Goal: Task Accomplishment & Management: Complete application form

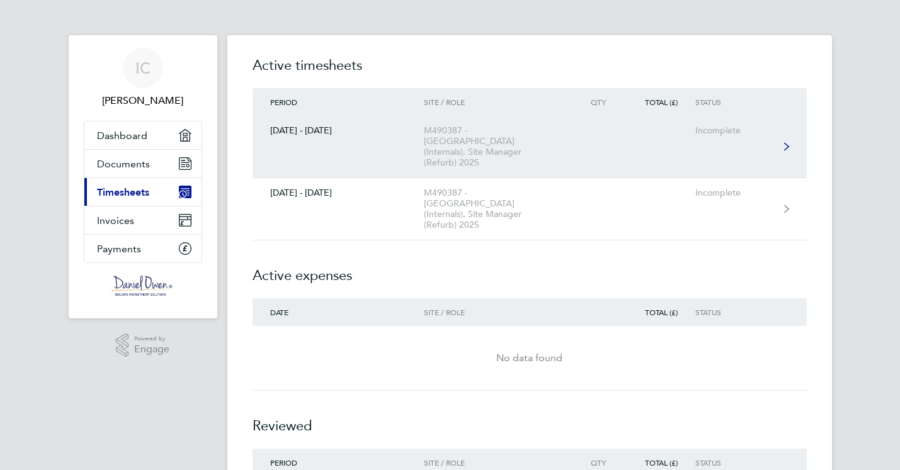
click at [441, 134] on div "M490387 - [GEOGRAPHIC_DATA] (Internals), Site Manager (Refurb) 2025" at bounding box center [496, 146] width 144 height 43
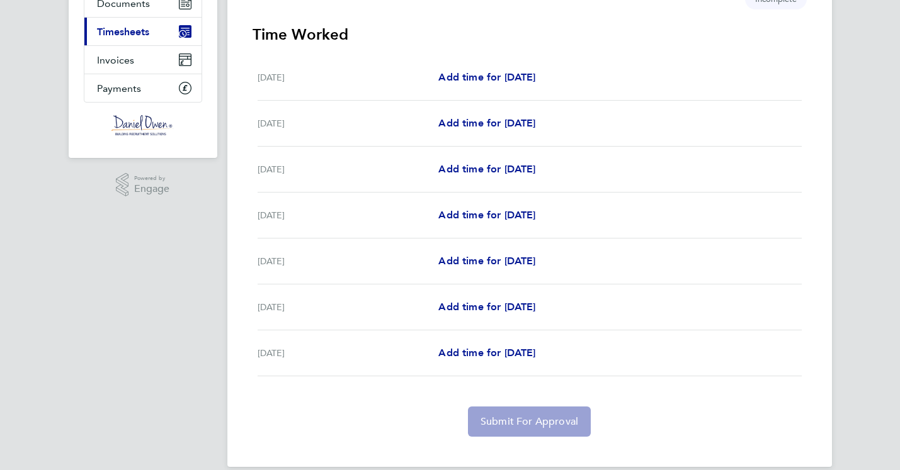
scroll to position [161, 0]
click at [487, 167] on span "Add time for [DATE]" at bounding box center [486, 169] width 97 height 12
select select "30"
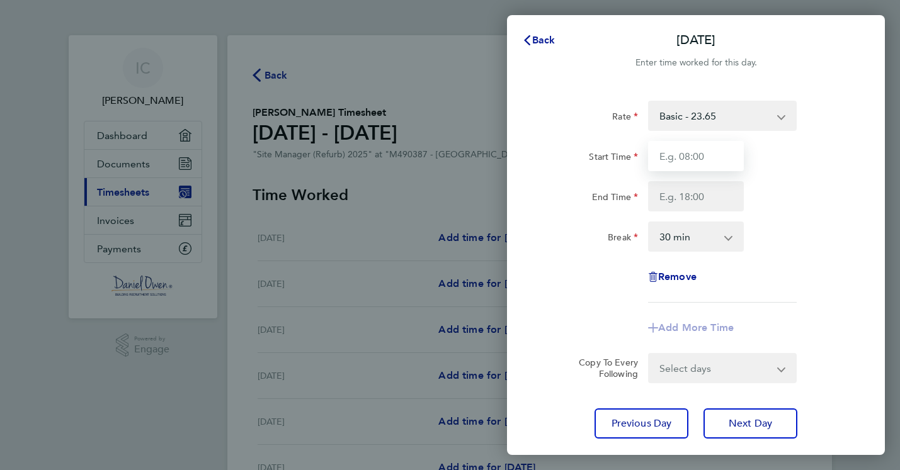
click at [682, 154] on input "Start Time" at bounding box center [696, 156] width 96 height 30
type input "07:00"
click at [677, 195] on input "End Time" at bounding box center [696, 196] width 96 height 30
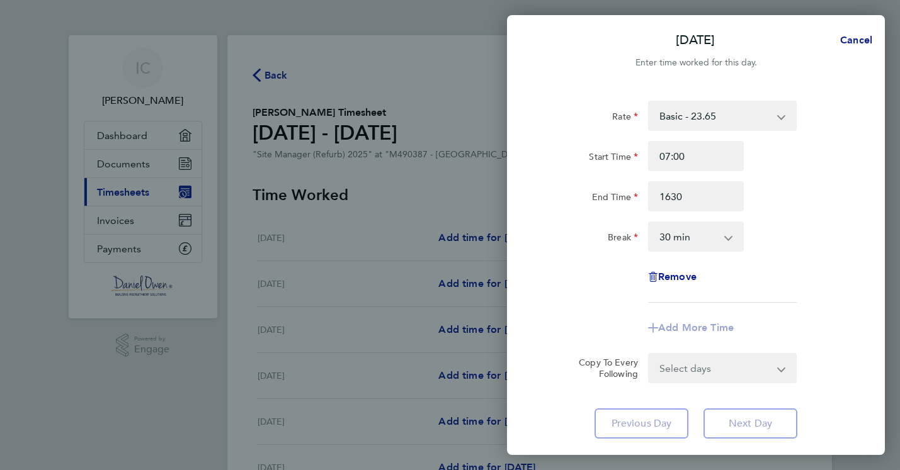
type input "16:30"
click at [812, 267] on div "Rate Basic - 23.65 Start Time 07:00 End Time 16:30 Break 0 min 15 min 30 min 45…" at bounding box center [695, 202] width 307 height 202
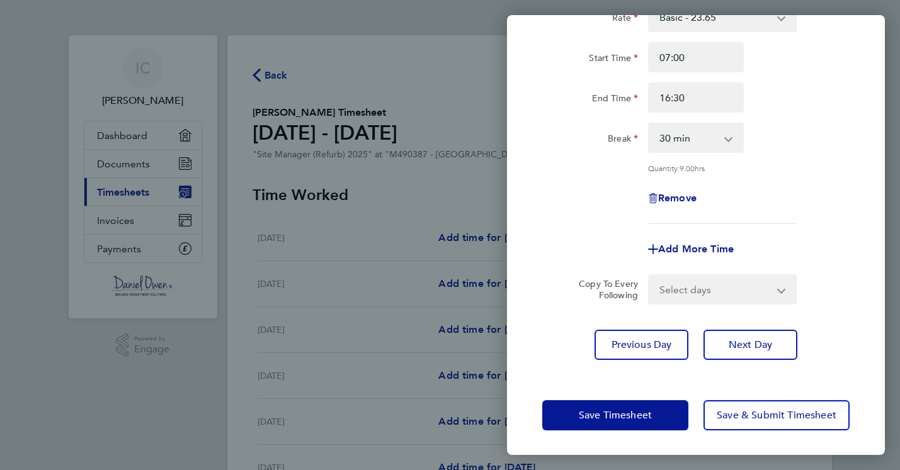
scroll to position [98, 0]
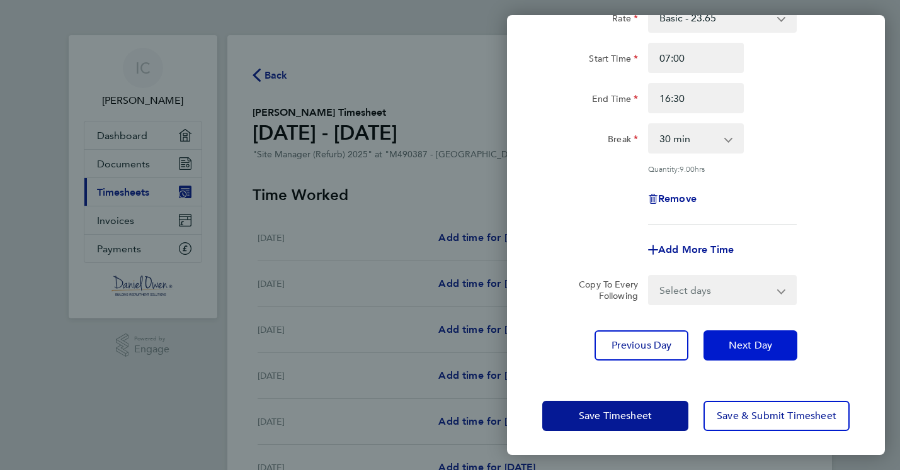
click at [747, 347] on span "Next Day" at bounding box center [750, 345] width 43 height 13
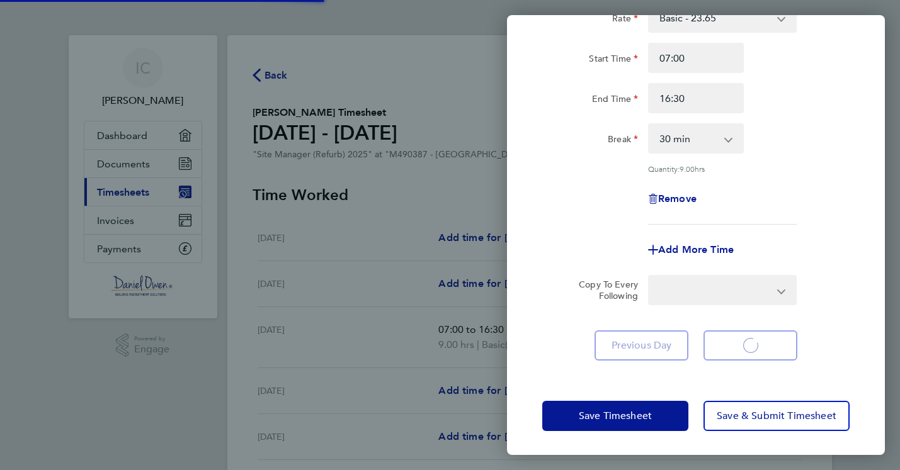
select select "30"
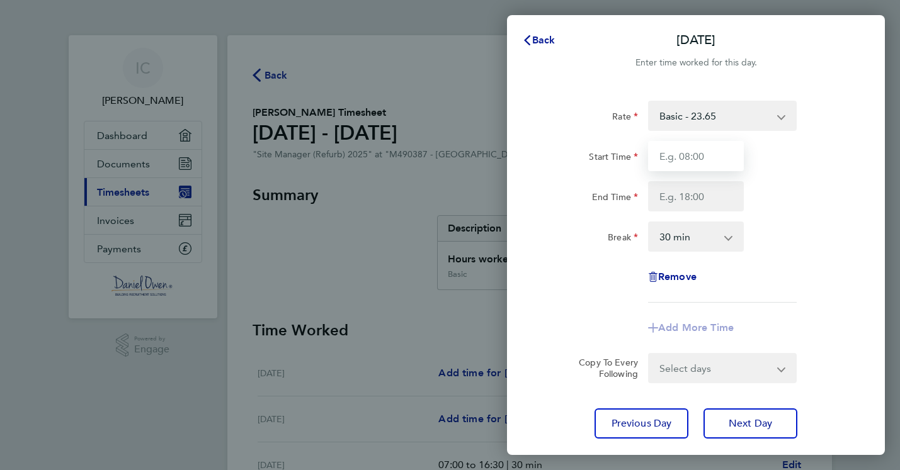
click at [678, 156] on input "Start Time" at bounding box center [696, 156] width 96 height 30
type input "07:00"
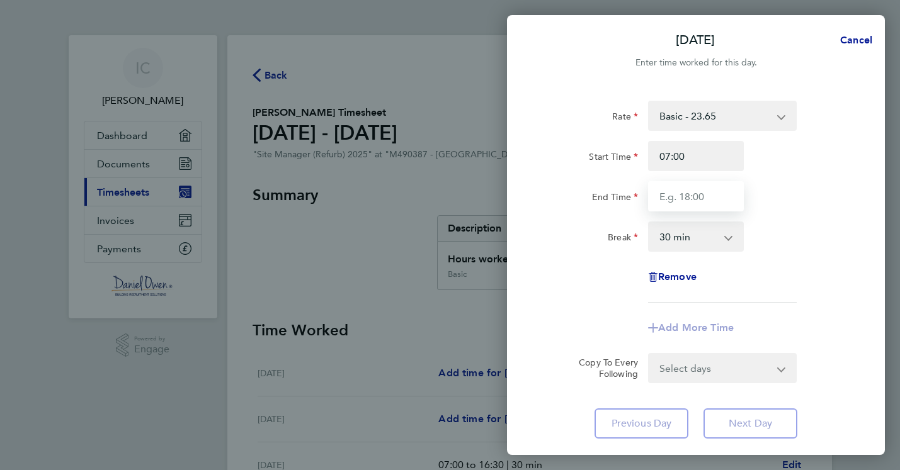
drag, startPoint x: 666, startPoint y: 195, endPoint x: 698, endPoint y: 207, distance: 34.5
click at [667, 195] on input "End Time" at bounding box center [696, 196] width 96 height 30
type input "16:30"
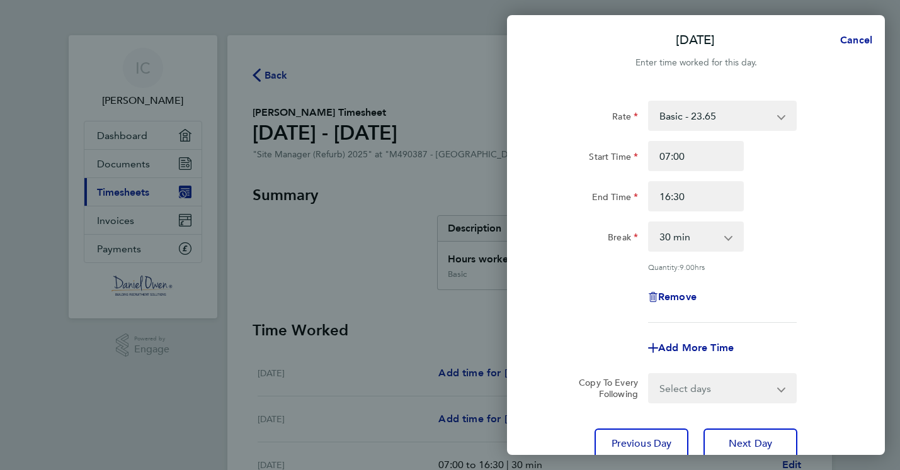
click at [840, 378] on div "Copy To Every Following Select days Day [DATE] [DATE] [DATE]" at bounding box center [695, 388] width 317 height 30
click at [743, 444] on span "Next Day" at bounding box center [750, 444] width 43 height 13
select select "30"
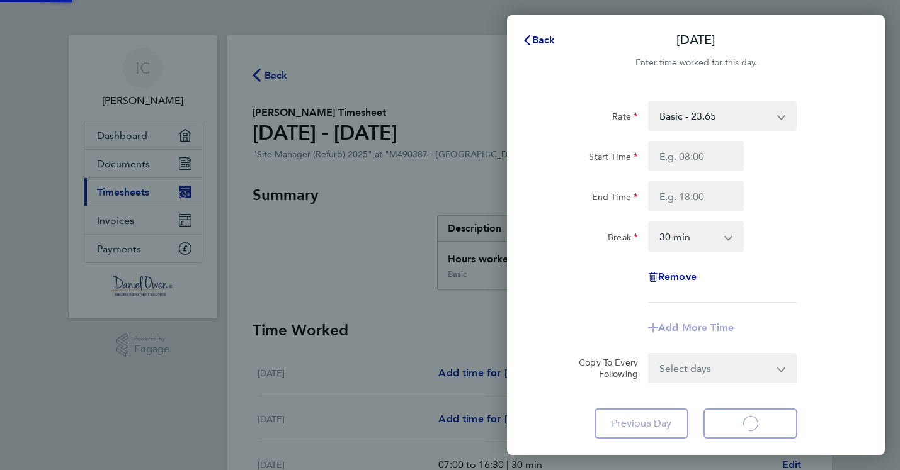
select select "30"
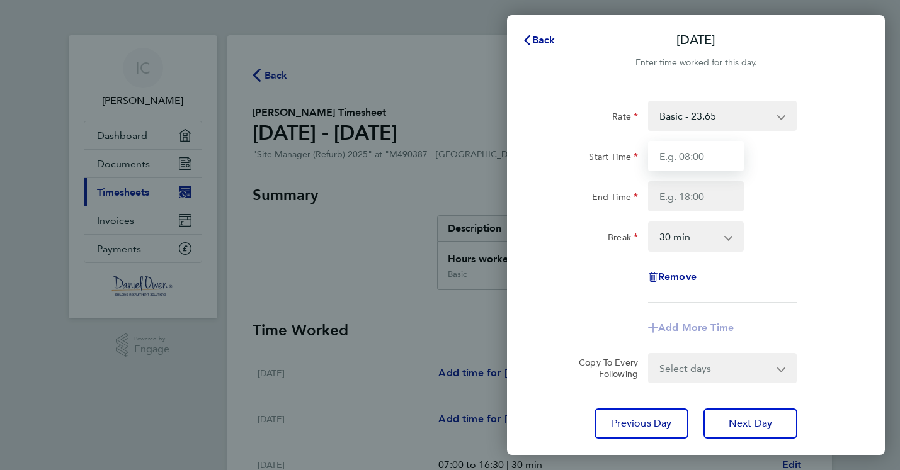
drag, startPoint x: 693, startPoint y: 155, endPoint x: 719, endPoint y: 158, distance: 26.0
click at [693, 155] on input "Start Time" at bounding box center [696, 156] width 96 height 30
type input "07:00"
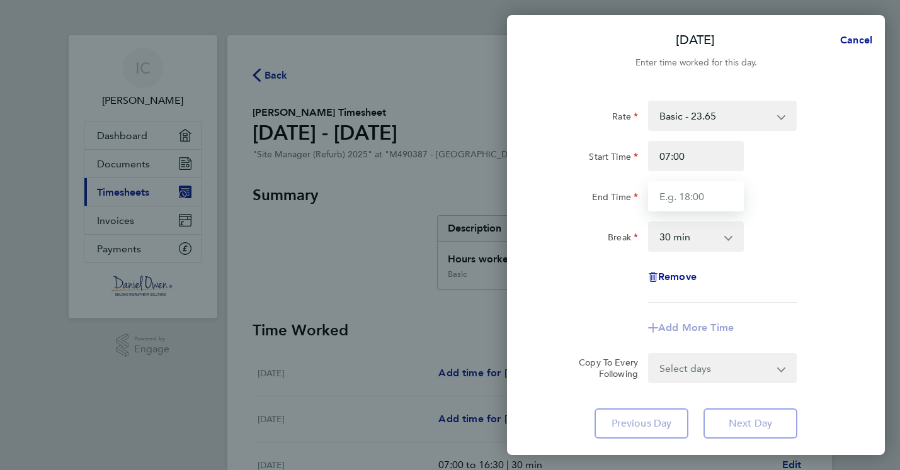
click at [674, 199] on input "End Time" at bounding box center [696, 196] width 96 height 30
type input "16:30"
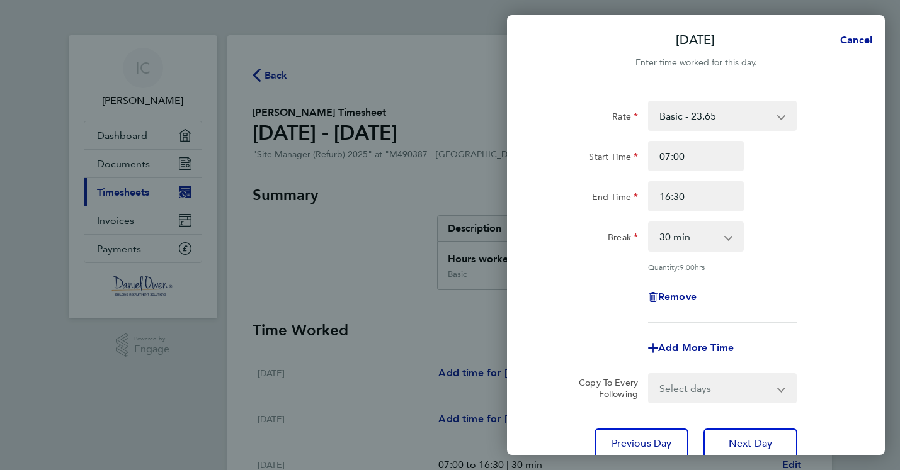
click at [846, 299] on div "Rate Basic - 23.65 Start Time 07:00 End Time 16:30 Break 0 min 15 min 30 min 45…" at bounding box center [695, 212] width 307 height 222
click at [742, 441] on span "Next Day" at bounding box center [750, 444] width 43 height 13
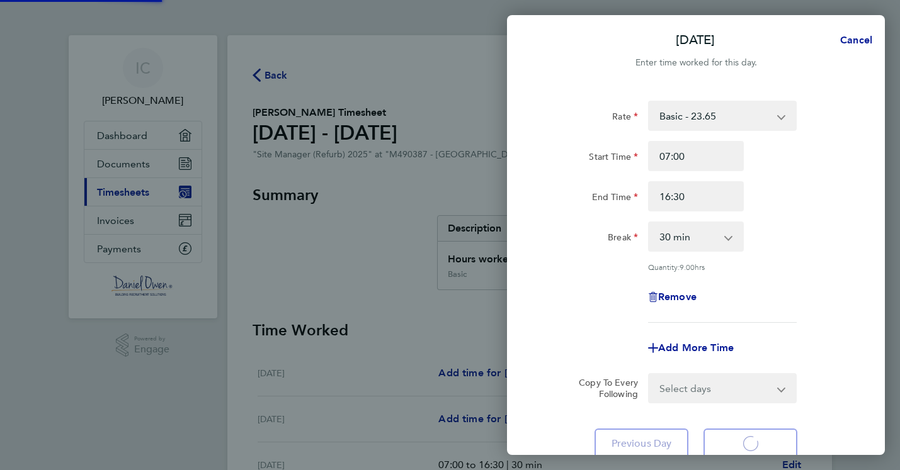
select select "30"
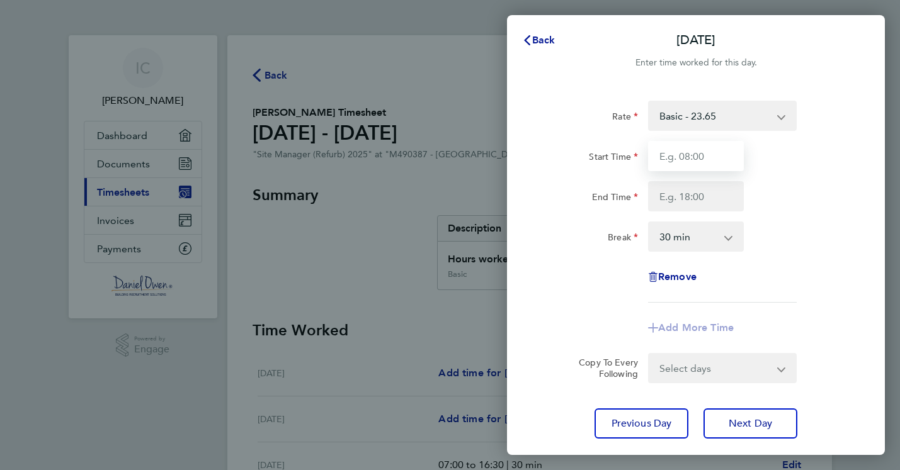
drag, startPoint x: 705, startPoint y: 154, endPoint x: 754, endPoint y: 165, distance: 49.7
click at [742, 164] on input "Start Time" at bounding box center [696, 156] width 96 height 30
type input "07:00"
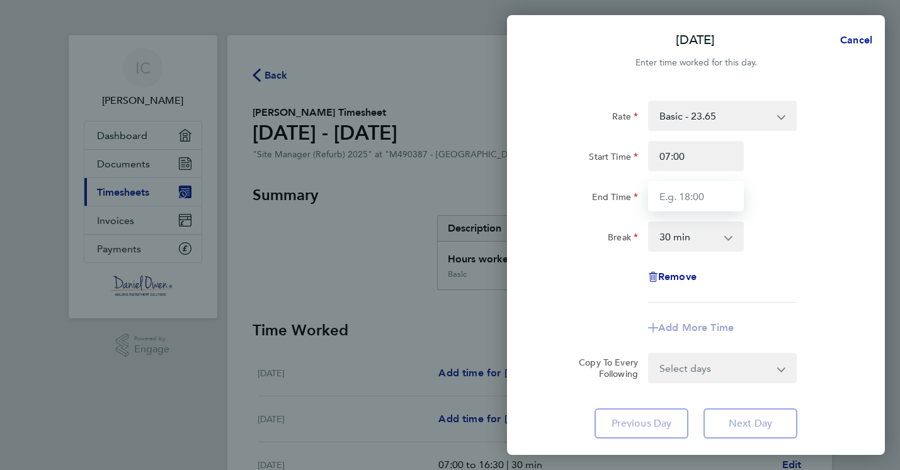
drag, startPoint x: 671, startPoint y: 199, endPoint x: 725, endPoint y: 205, distance: 54.5
click at [674, 200] on input "End Time" at bounding box center [696, 196] width 96 height 30
type input "16:30"
drag, startPoint x: 835, startPoint y: 306, endPoint x: 847, endPoint y: 311, distance: 13.0
click at [845, 312] on app-timesheet-line-form-group "Rate Basic - 23.65 Start Time 07:00 End Time 16:30 Break 0 min 15 min 30 min 45…" at bounding box center [695, 222] width 307 height 242
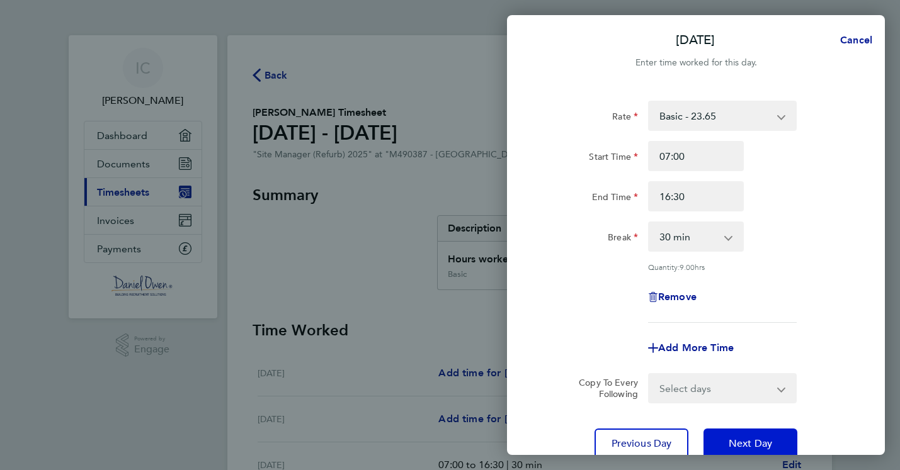
click at [754, 441] on span "Next Day" at bounding box center [750, 444] width 43 height 13
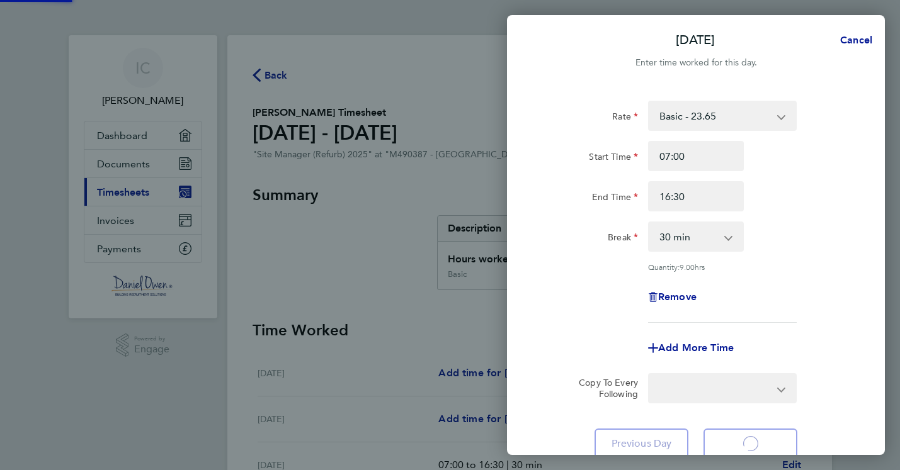
select select "30"
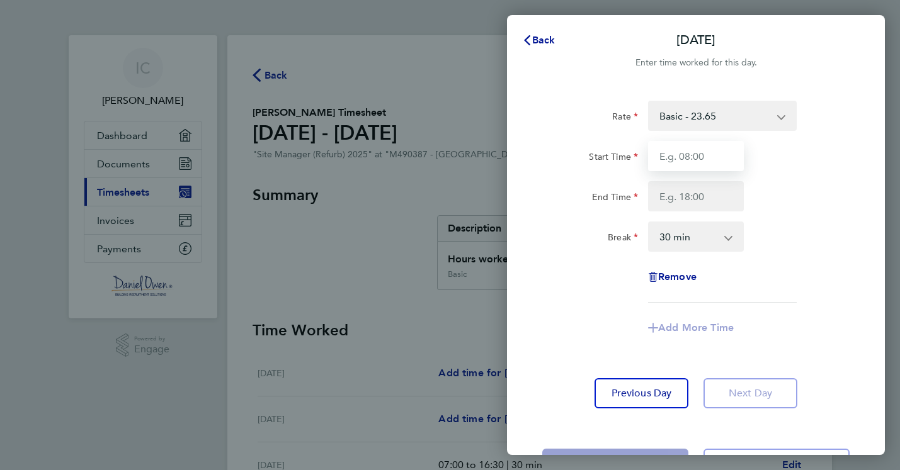
click at [678, 158] on input "Start Time" at bounding box center [696, 156] width 96 height 30
type input "07:00"
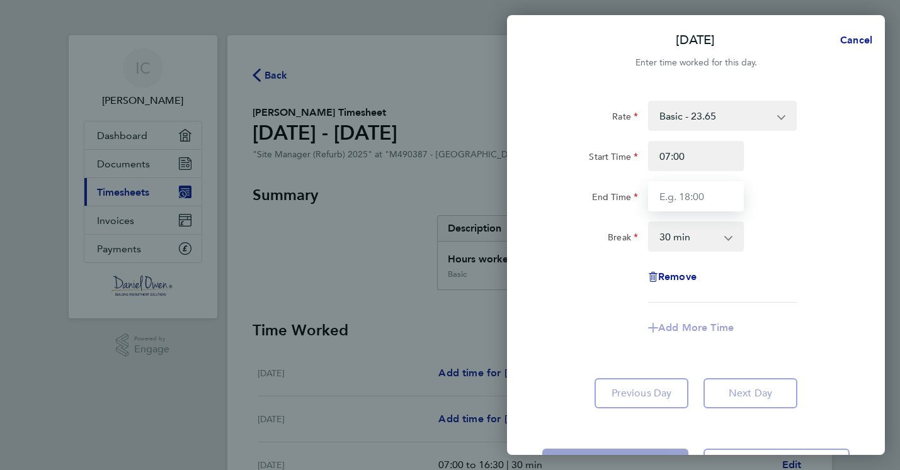
click at [683, 196] on input "End Time" at bounding box center [696, 196] width 96 height 30
type input "16:30"
click at [851, 395] on div "Rate Basic - 23.65 Start Time 07:00 End Time 16:30 Break 0 min 15 min 30 min 45…" at bounding box center [696, 255] width 378 height 338
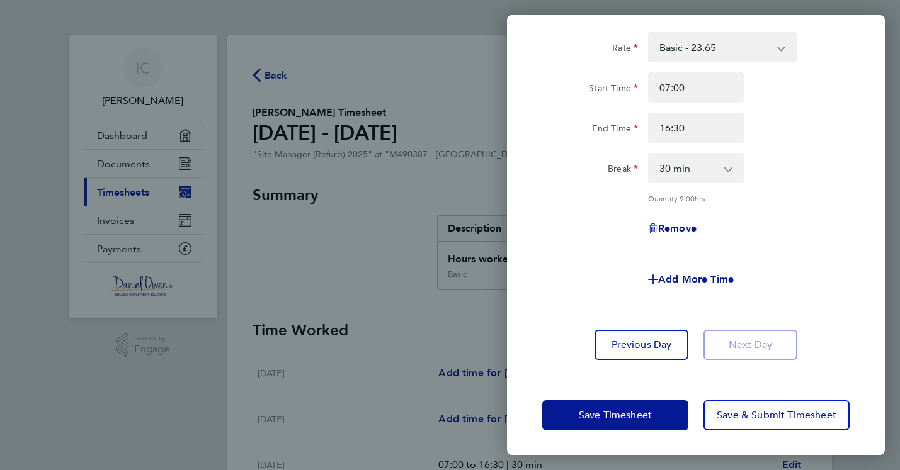
scroll to position [68, 0]
click at [605, 420] on span "Save Timesheet" at bounding box center [615, 416] width 73 height 13
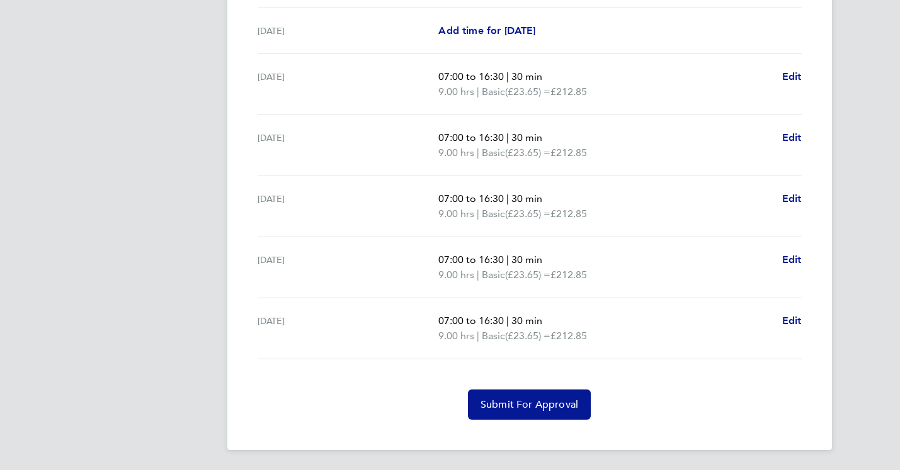
scroll to position [389, 0]
click at [528, 406] on span "Submit For Approval" at bounding box center [529, 405] width 98 height 13
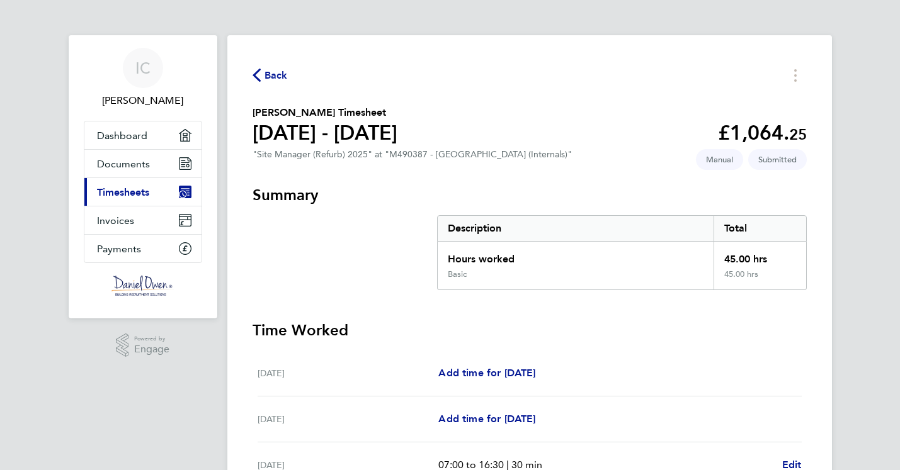
scroll to position [0, 0]
